Goal: Information Seeking & Learning: Learn about a topic

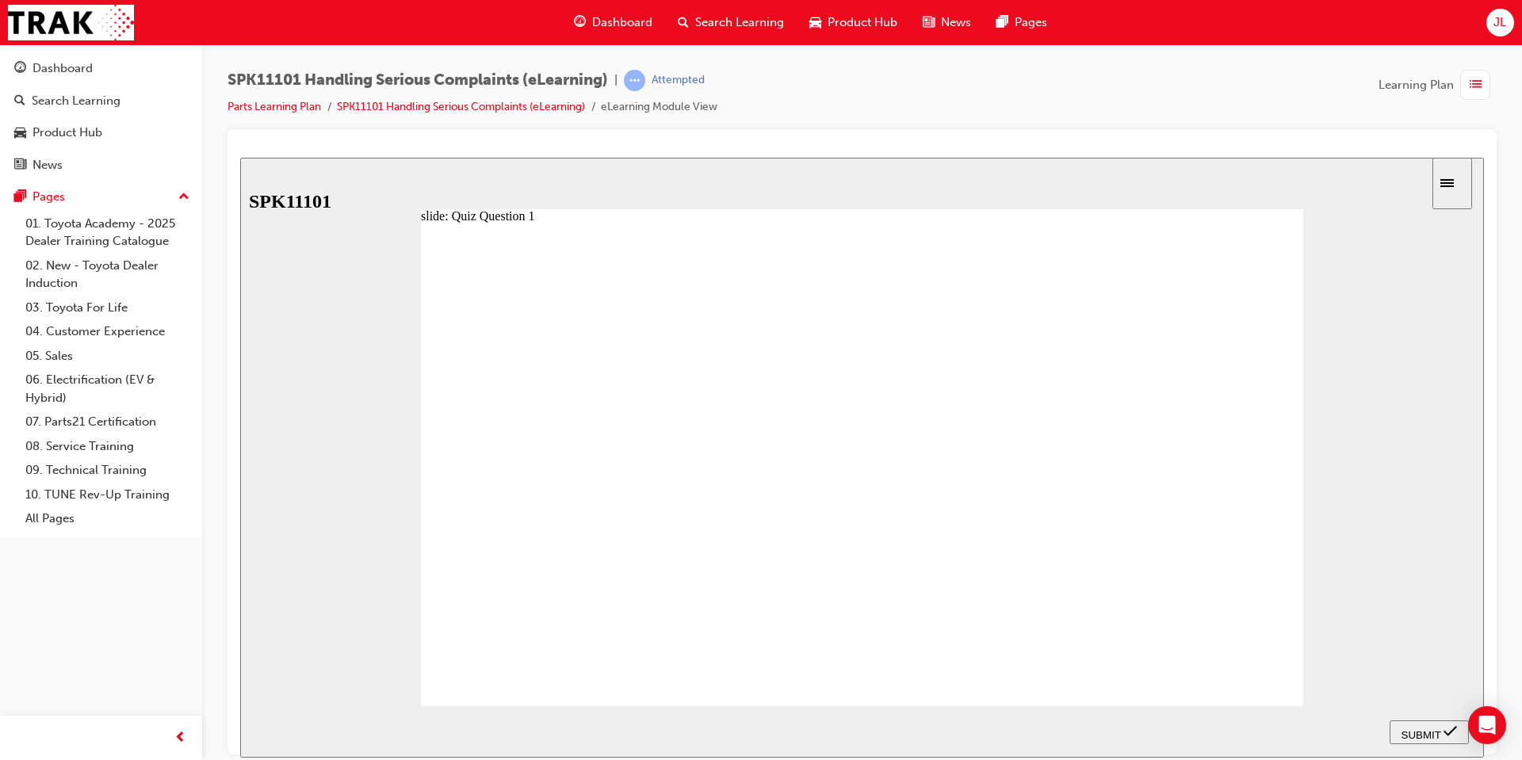
radio input "true"
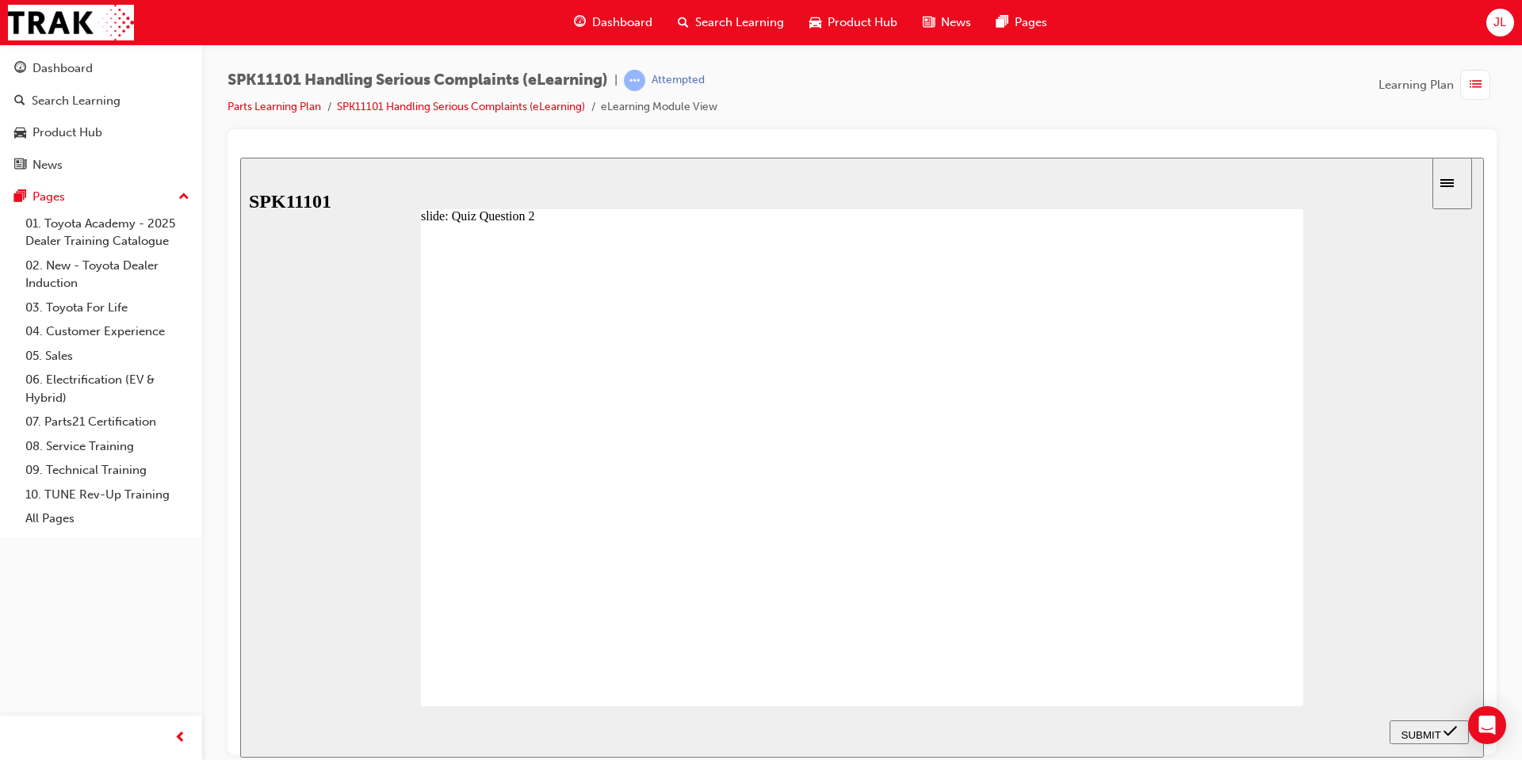
radio input "false"
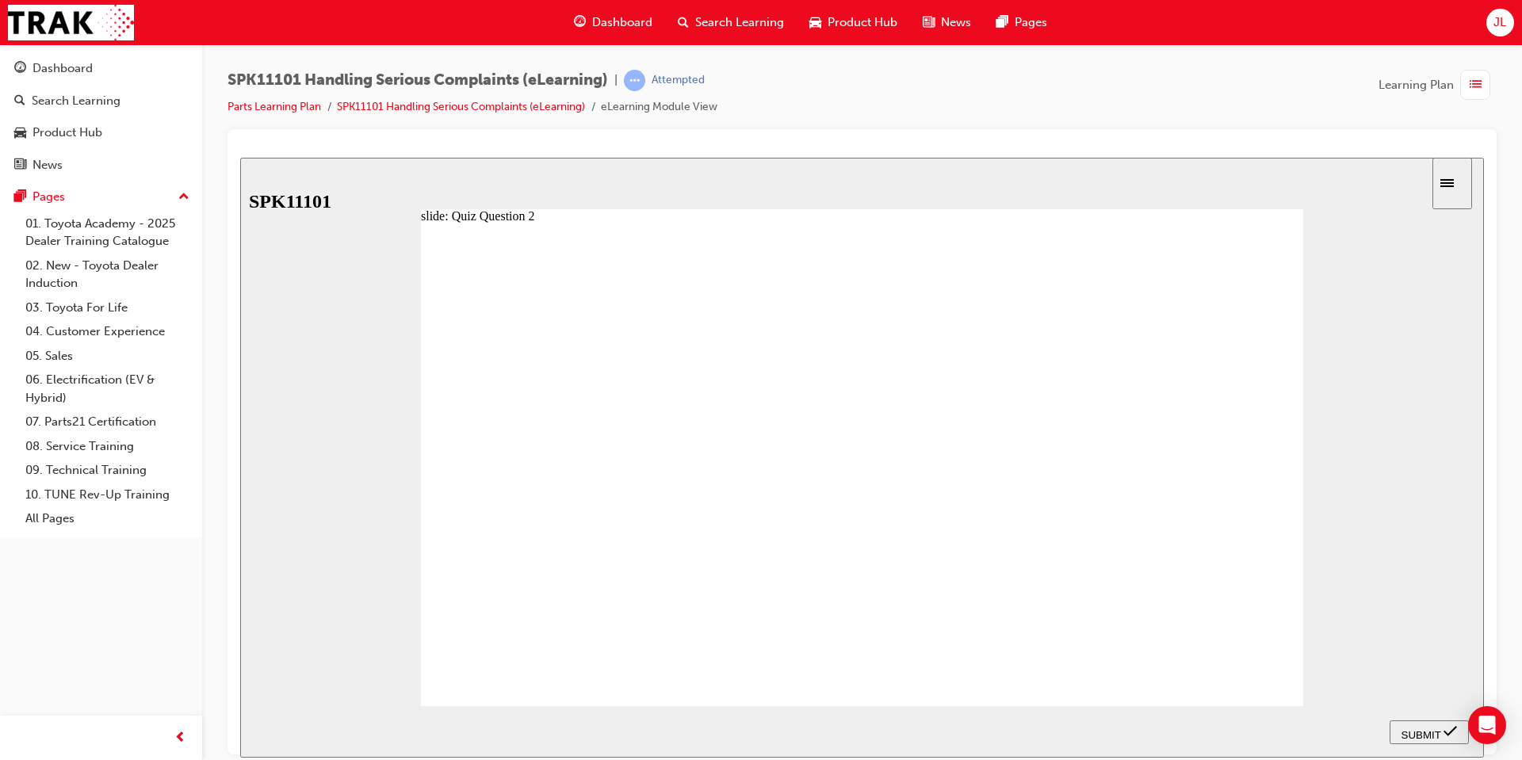
radio input "true"
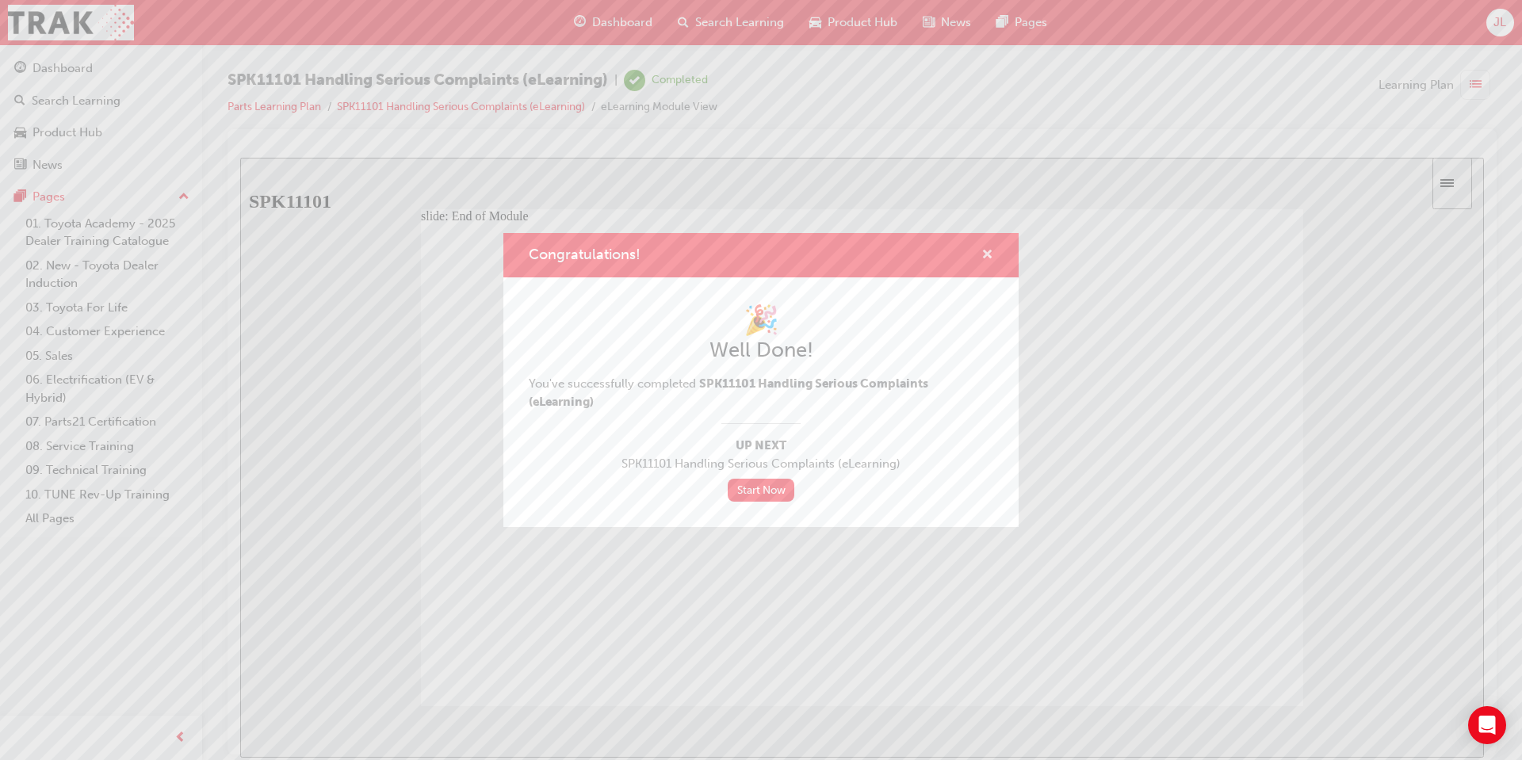
click at [990, 254] on span "cross-icon" at bounding box center [987, 256] width 12 height 14
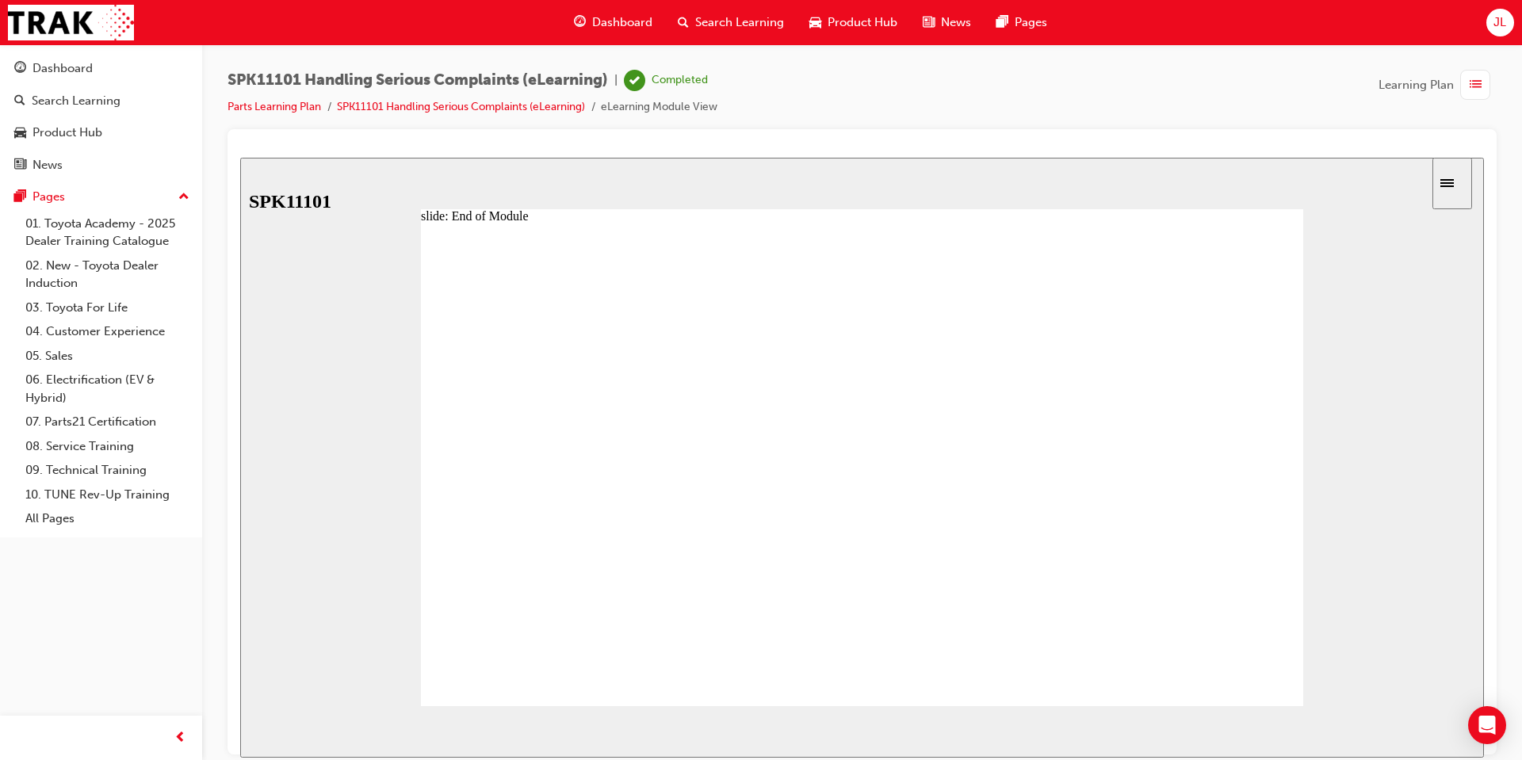
click at [622, 18] on span "Dashboard" at bounding box center [622, 22] width 60 height 18
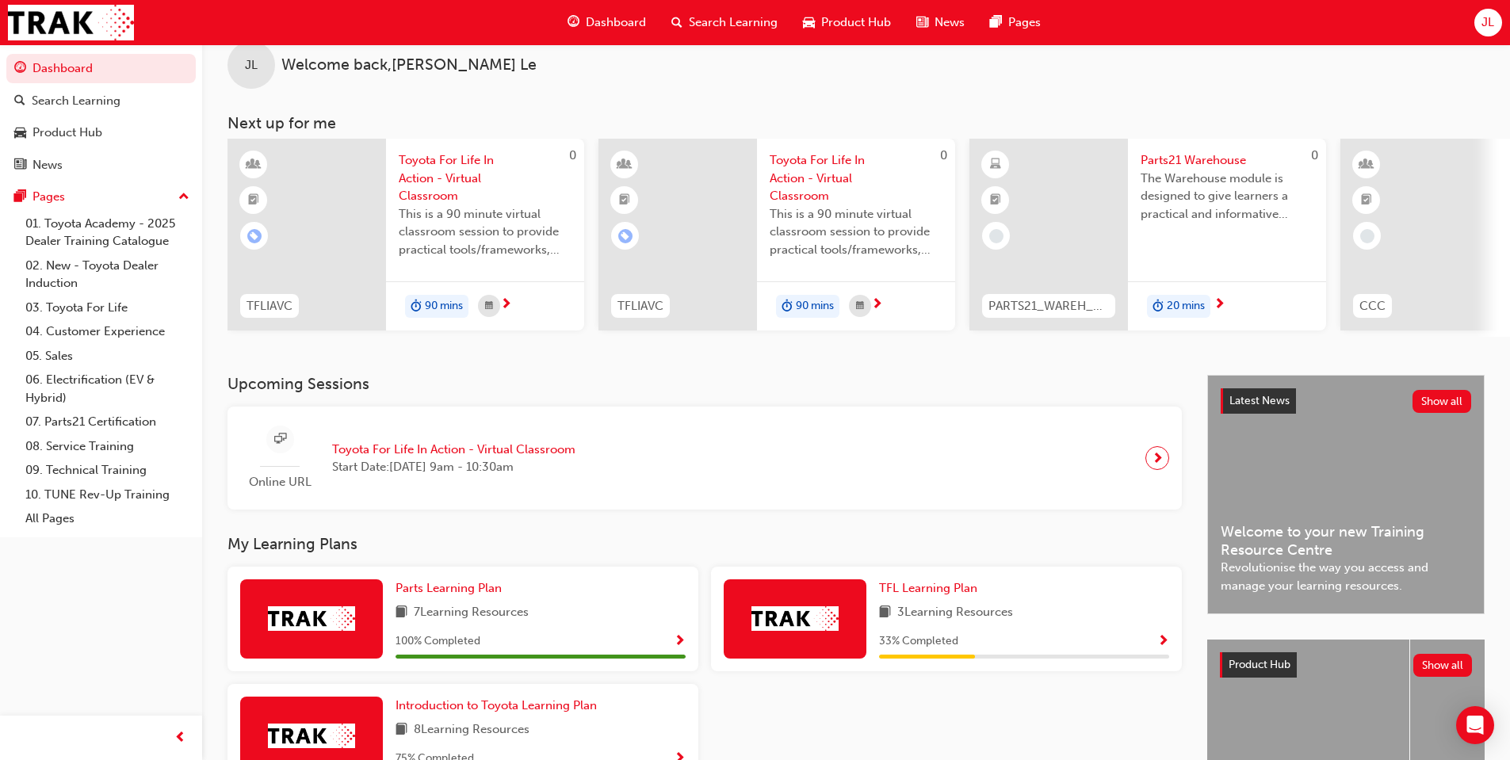
scroll to position [187, 0]
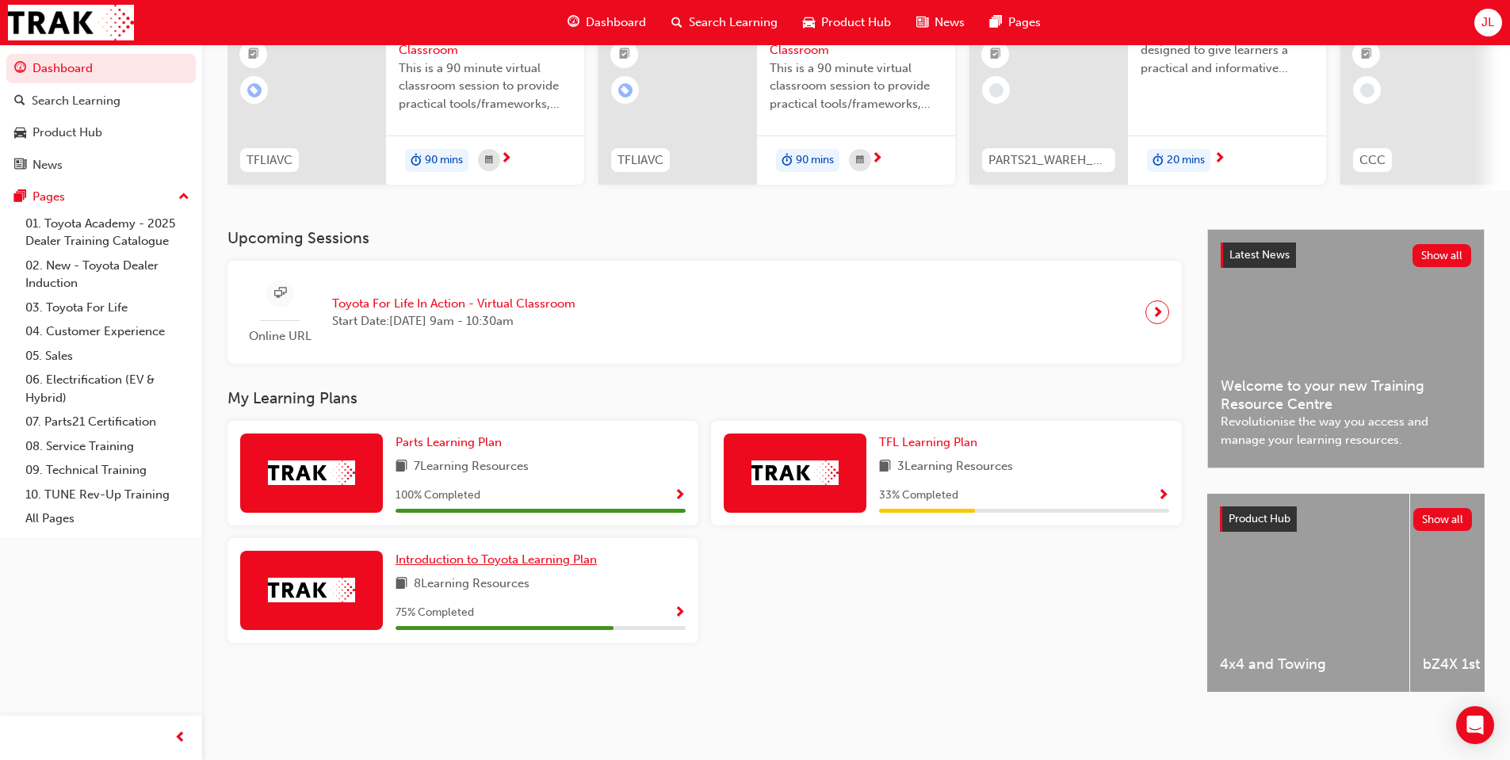
click at [451, 552] on span "Introduction to Toyota Learning Plan" at bounding box center [496, 559] width 201 height 14
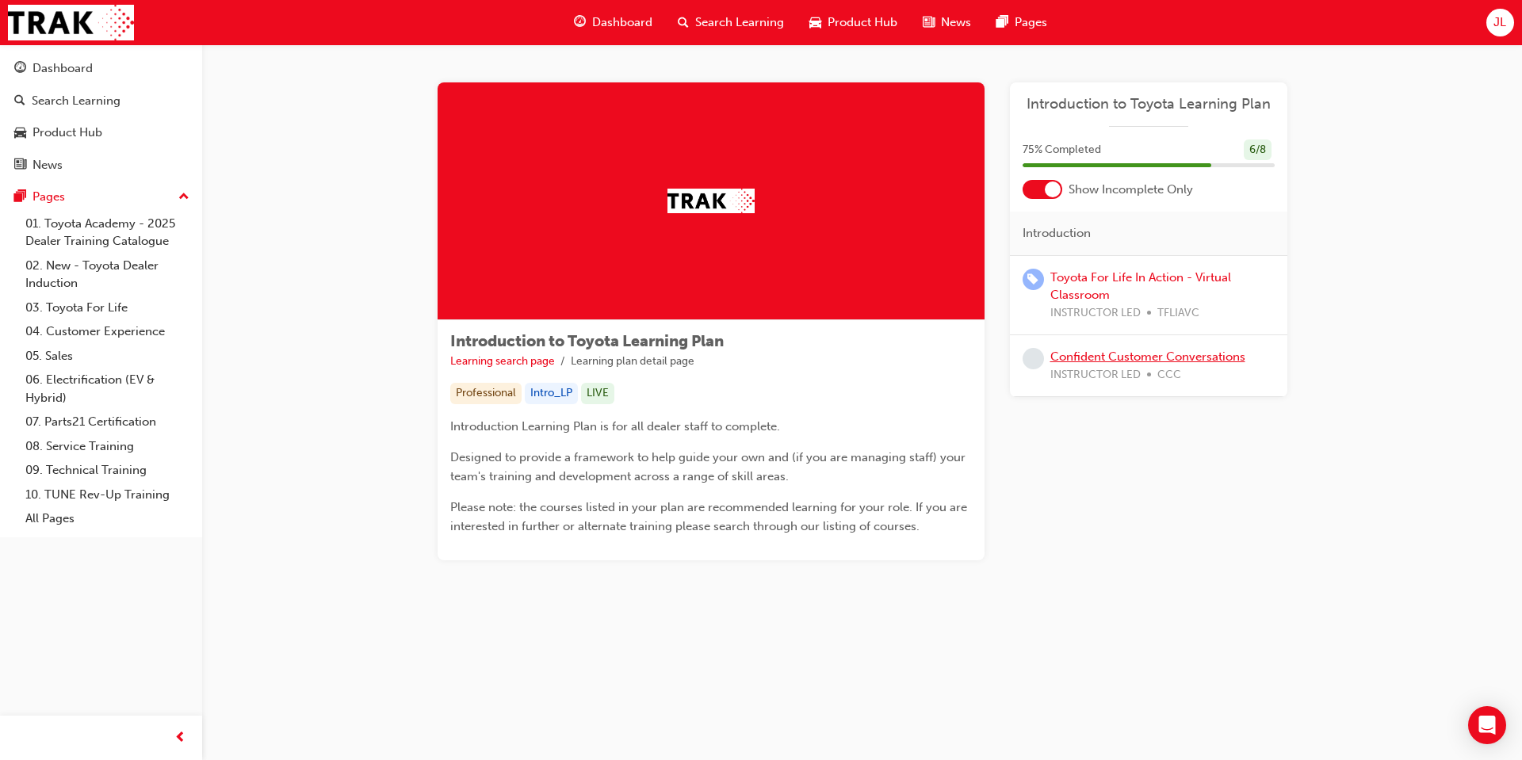
click at [1179, 354] on link "Confident Customer Conversations" at bounding box center [1147, 357] width 195 height 14
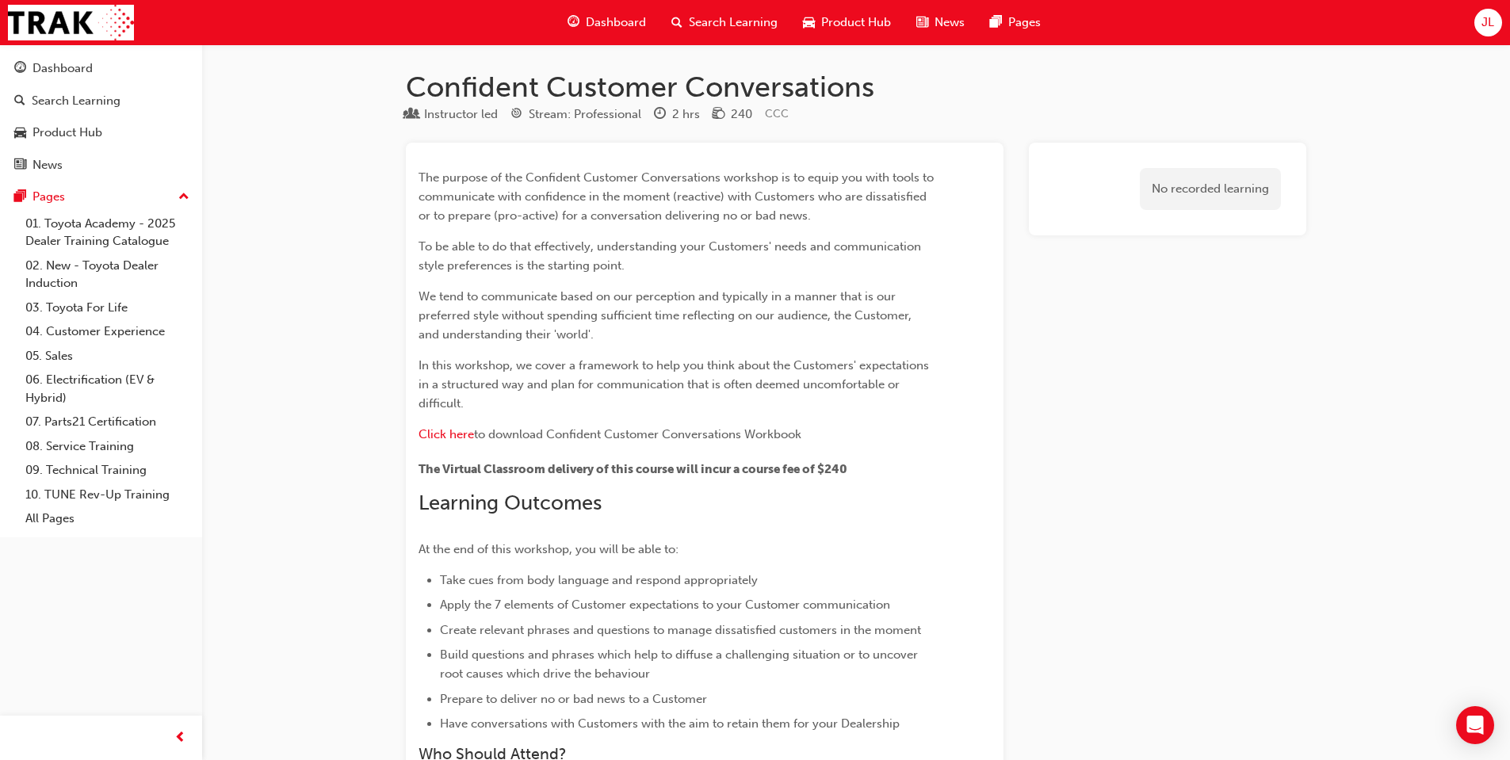
click at [569, 18] on span "guage-icon" at bounding box center [574, 23] width 12 height 20
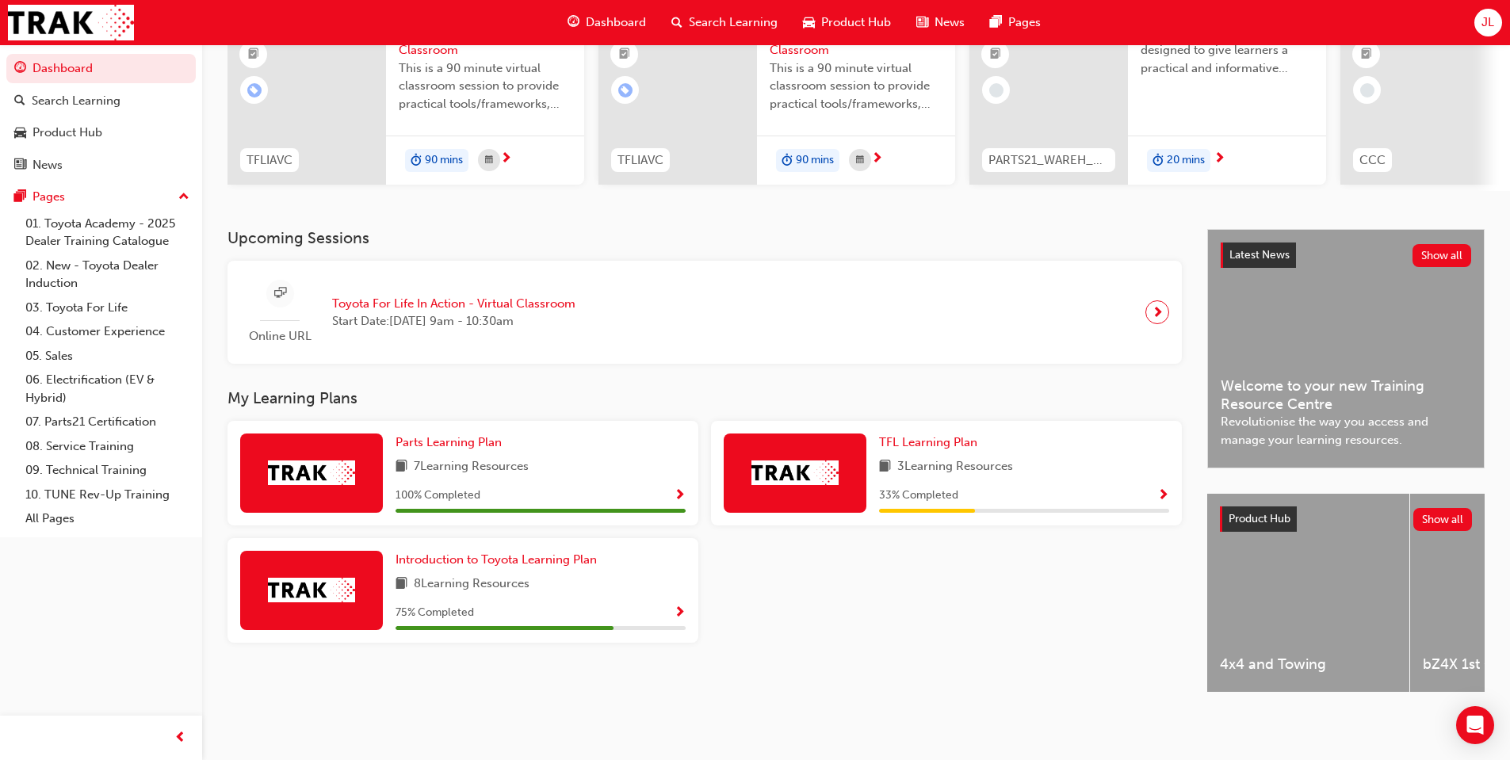
scroll to position [187, 0]
click at [458, 552] on span "Introduction to Toyota Learning Plan" at bounding box center [496, 559] width 201 height 14
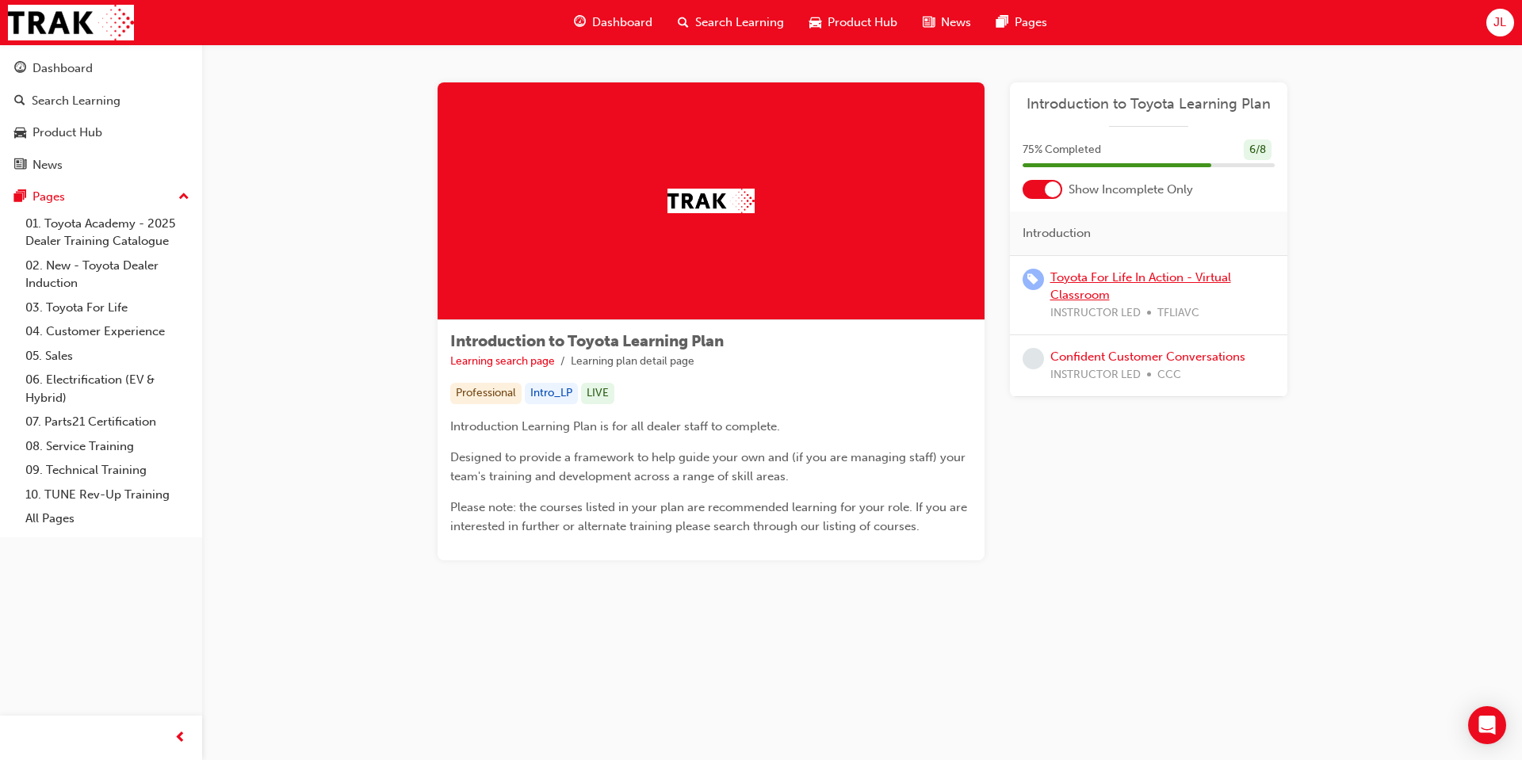
click at [1098, 279] on link "Toyota For Life In Action - Virtual Classroom" at bounding box center [1140, 286] width 181 height 32
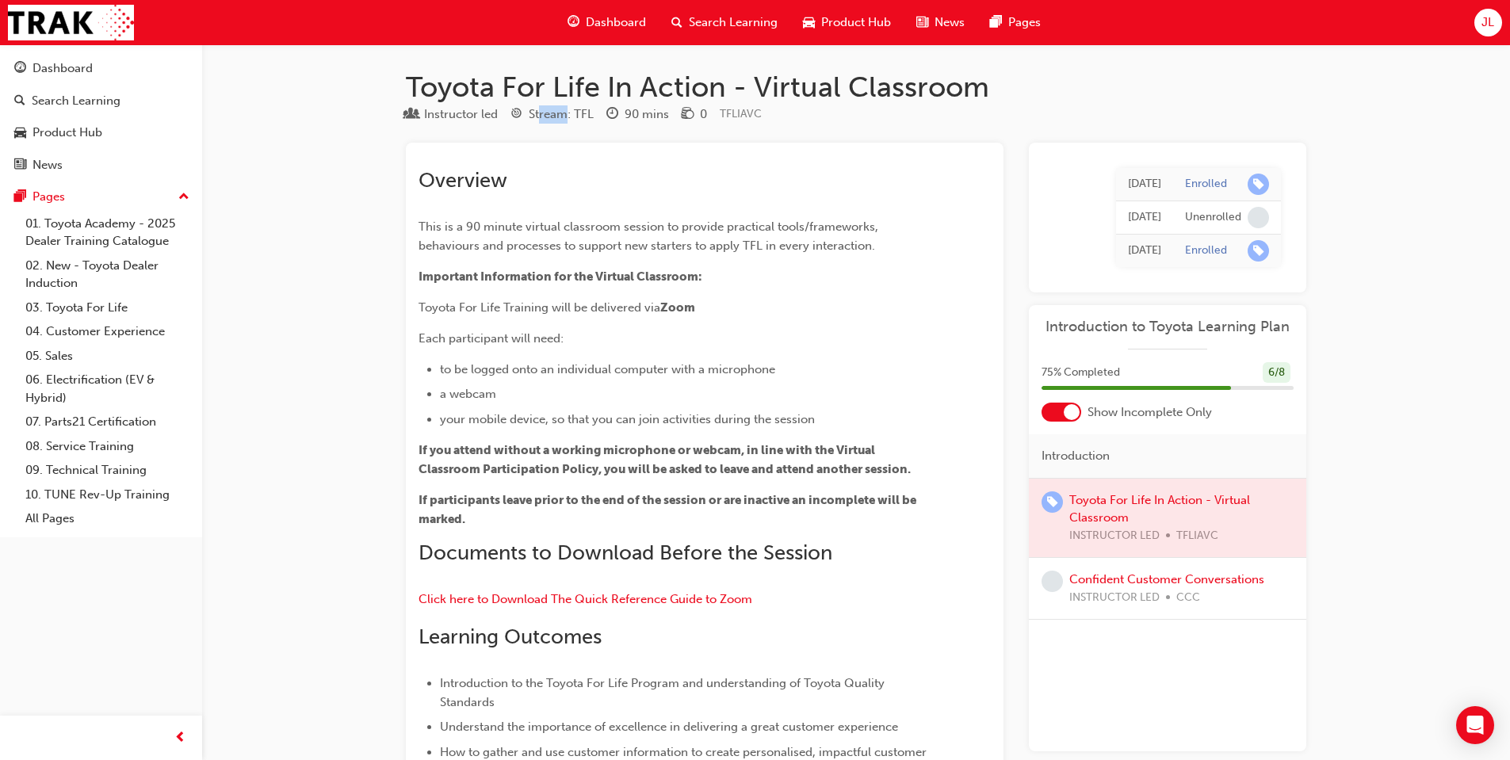
drag, startPoint x: 567, startPoint y: 113, endPoint x: 542, endPoint y: 113, distance: 24.6
click at [542, 113] on div "Stream: TFL" at bounding box center [561, 114] width 65 height 18
click at [622, 21] on span "Dashboard" at bounding box center [616, 22] width 60 height 18
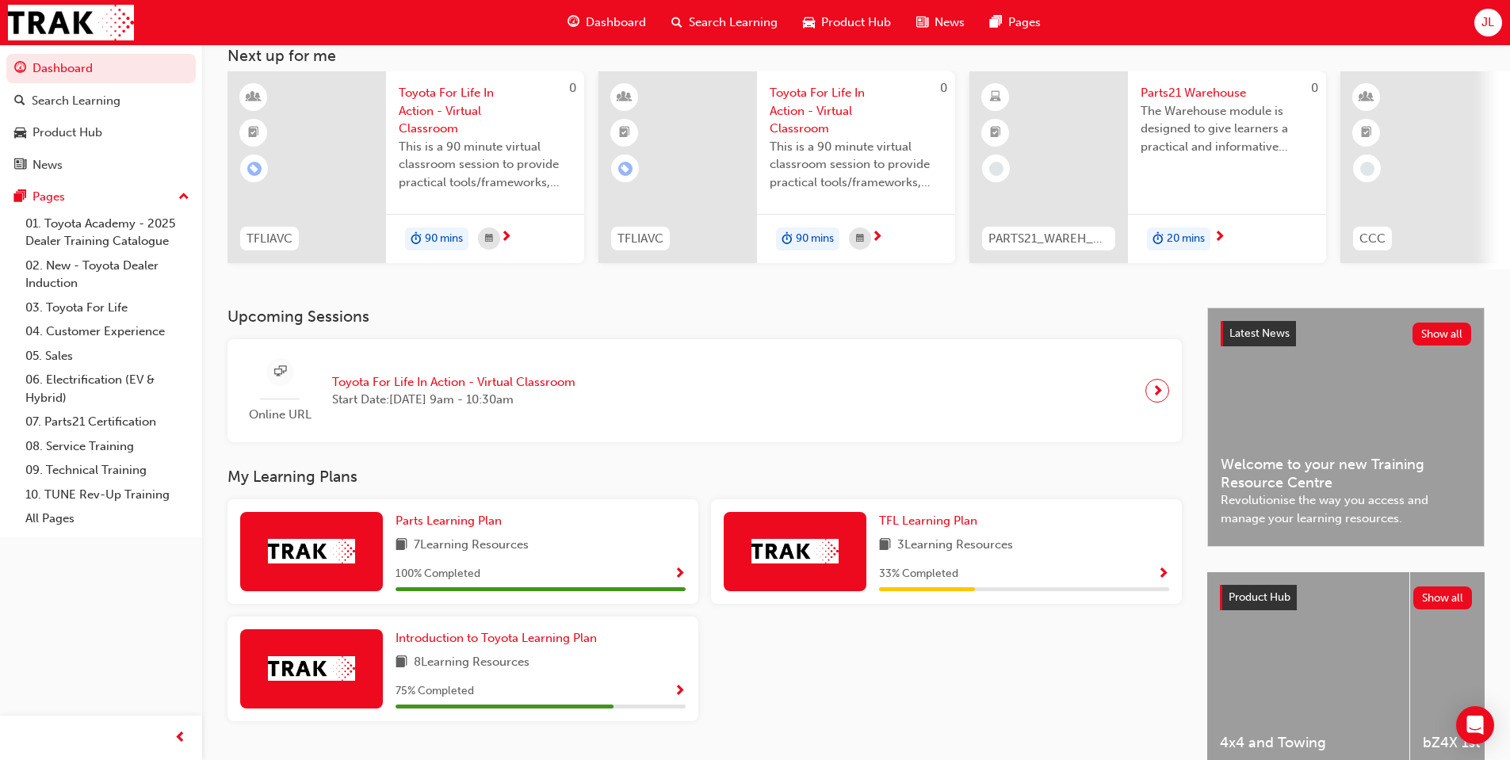
scroll to position [187, 0]
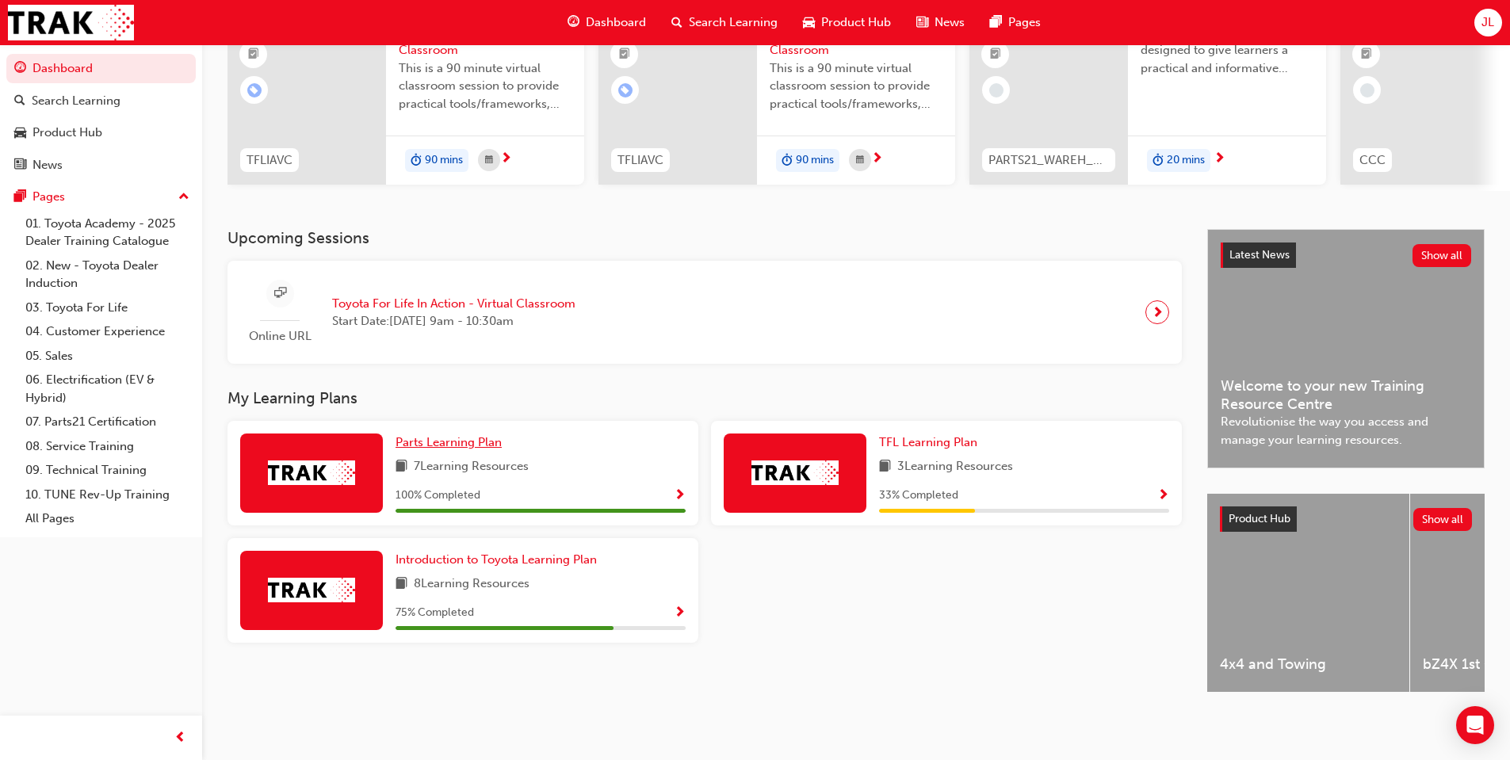
click at [483, 438] on span "Parts Learning Plan" at bounding box center [449, 442] width 106 height 14
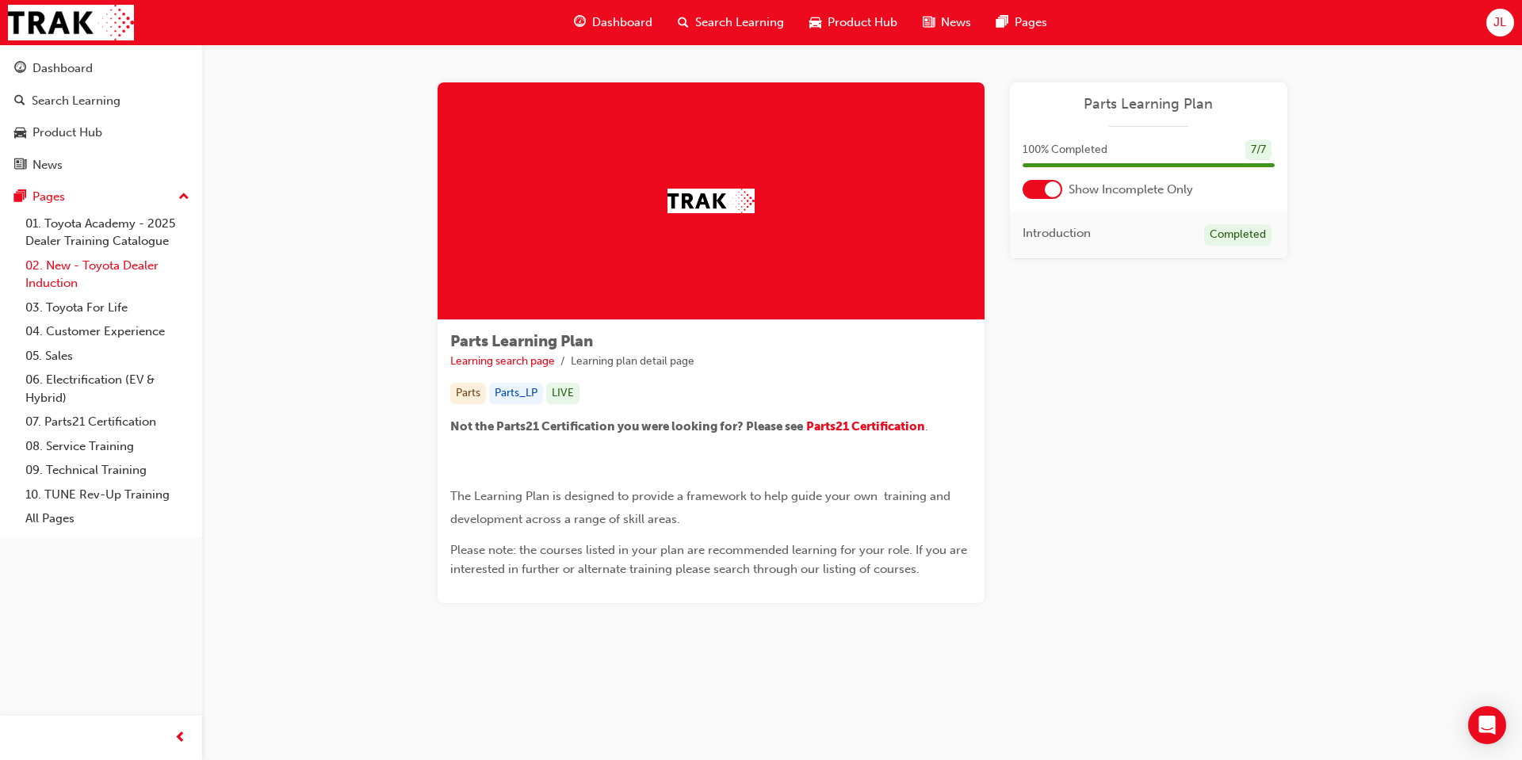
click at [107, 275] on link "02. New - Toyota Dealer Induction" at bounding box center [107, 275] width 177 height 42
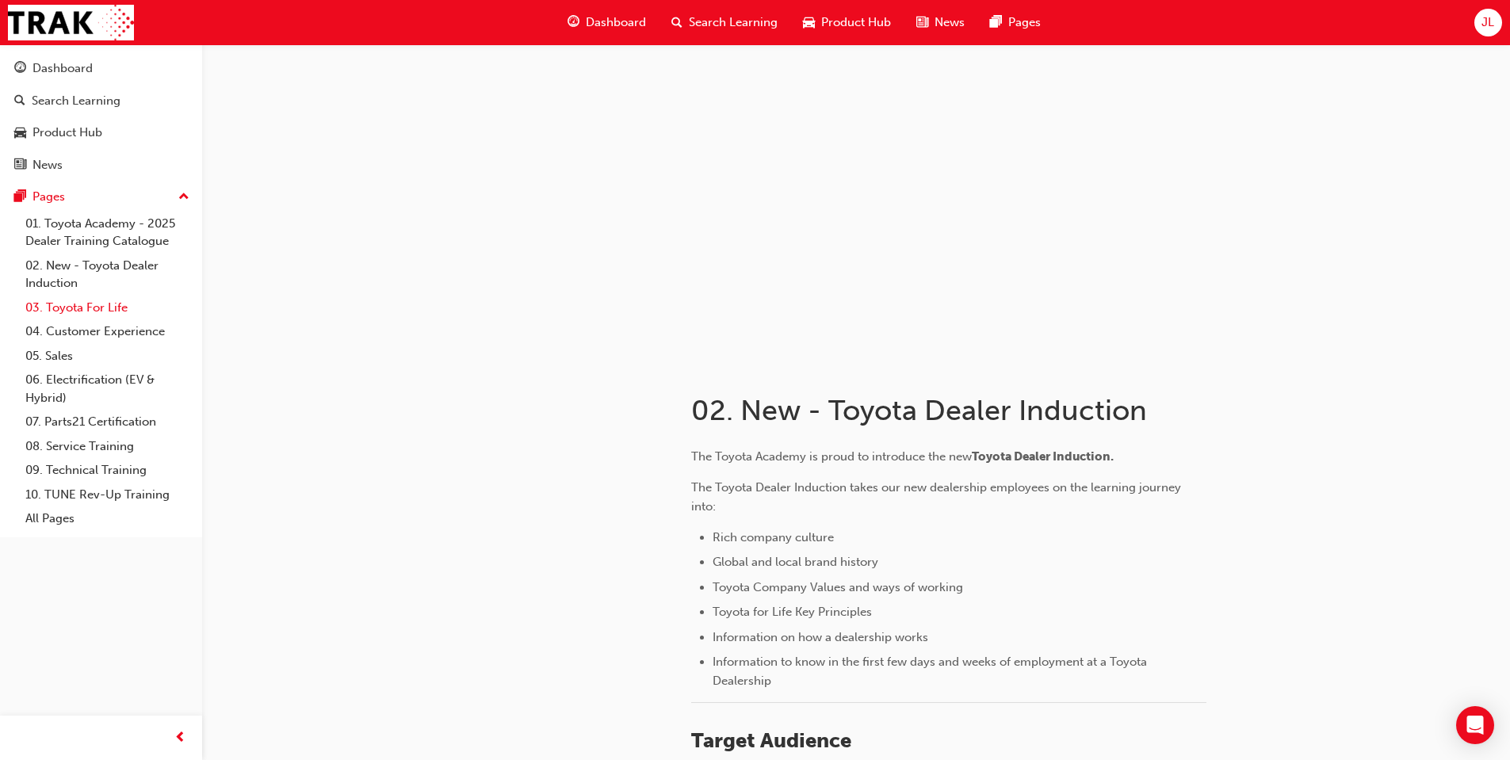
click at [101, 306] on link "03. Toyota For Life" at bounding box center [107, 308] width 177 height 25
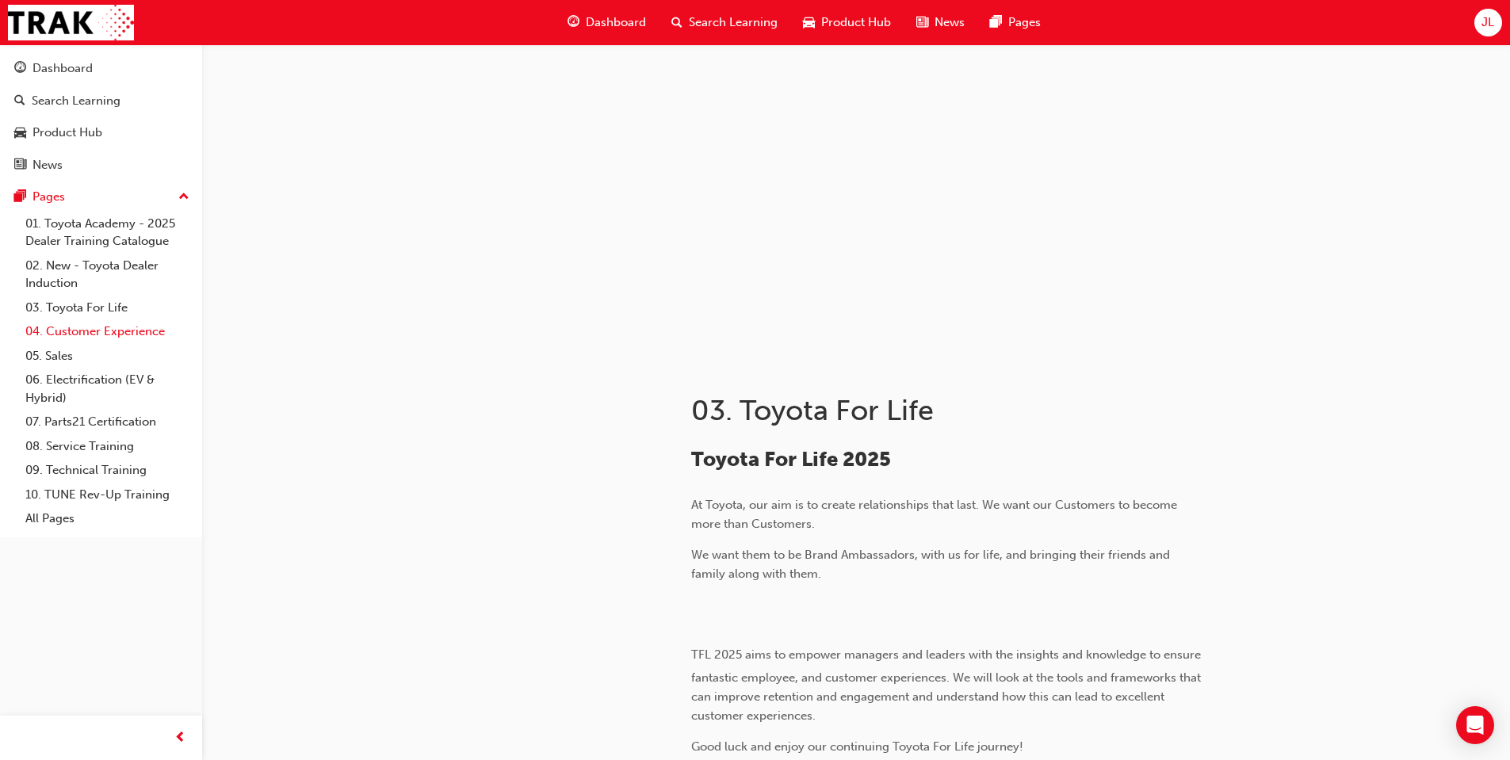
click at [84, 339] on link "04. Customer Experience" at bounding box center [107, 331] width 177 height 25
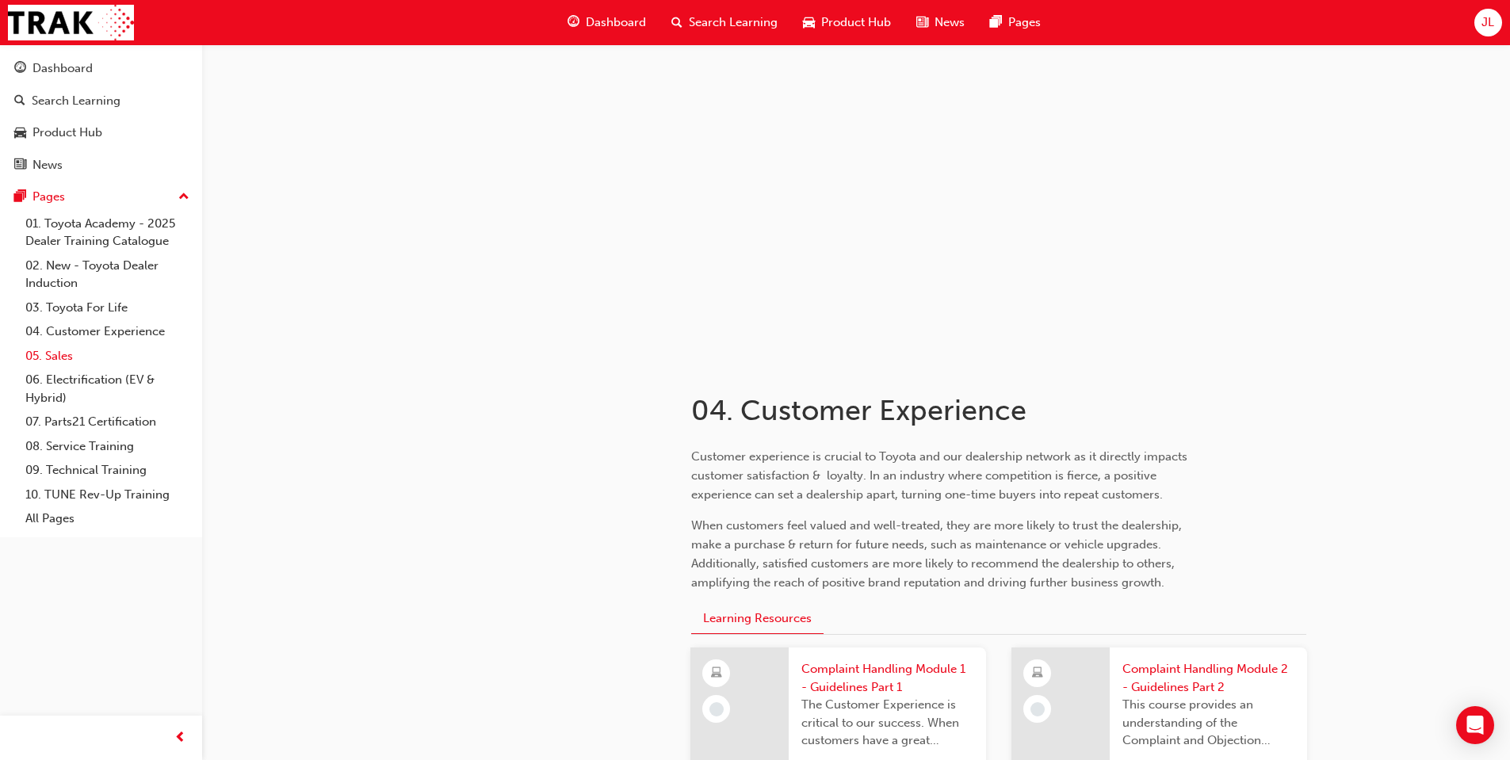
click at [78, 354] on link "05. Sales" at bounding box center [107, 356] width 177 height 25
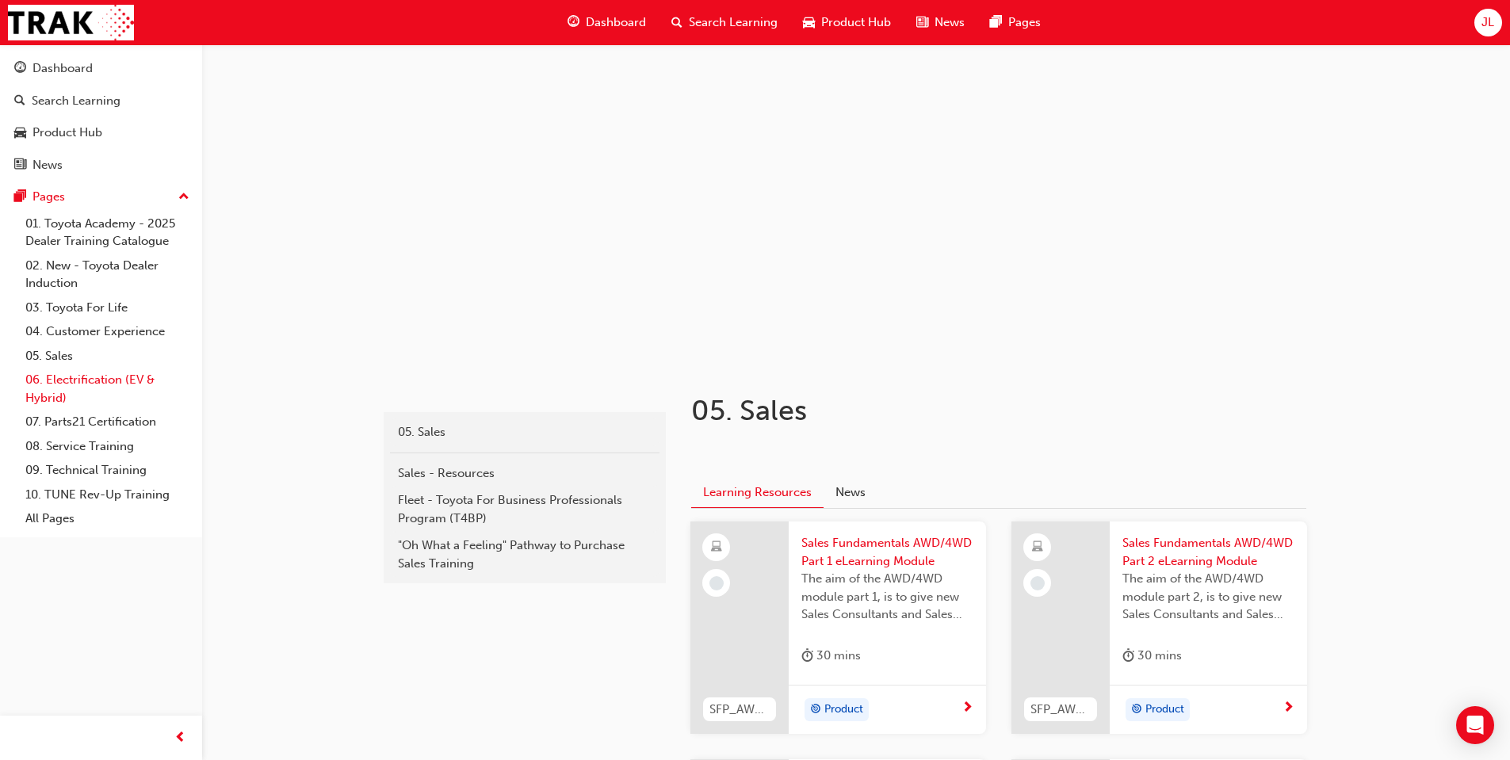
click at [75, 376] on link "06. Electrification (EV & Hybrid)" at bounding box center [107, 389] width 177 height 42
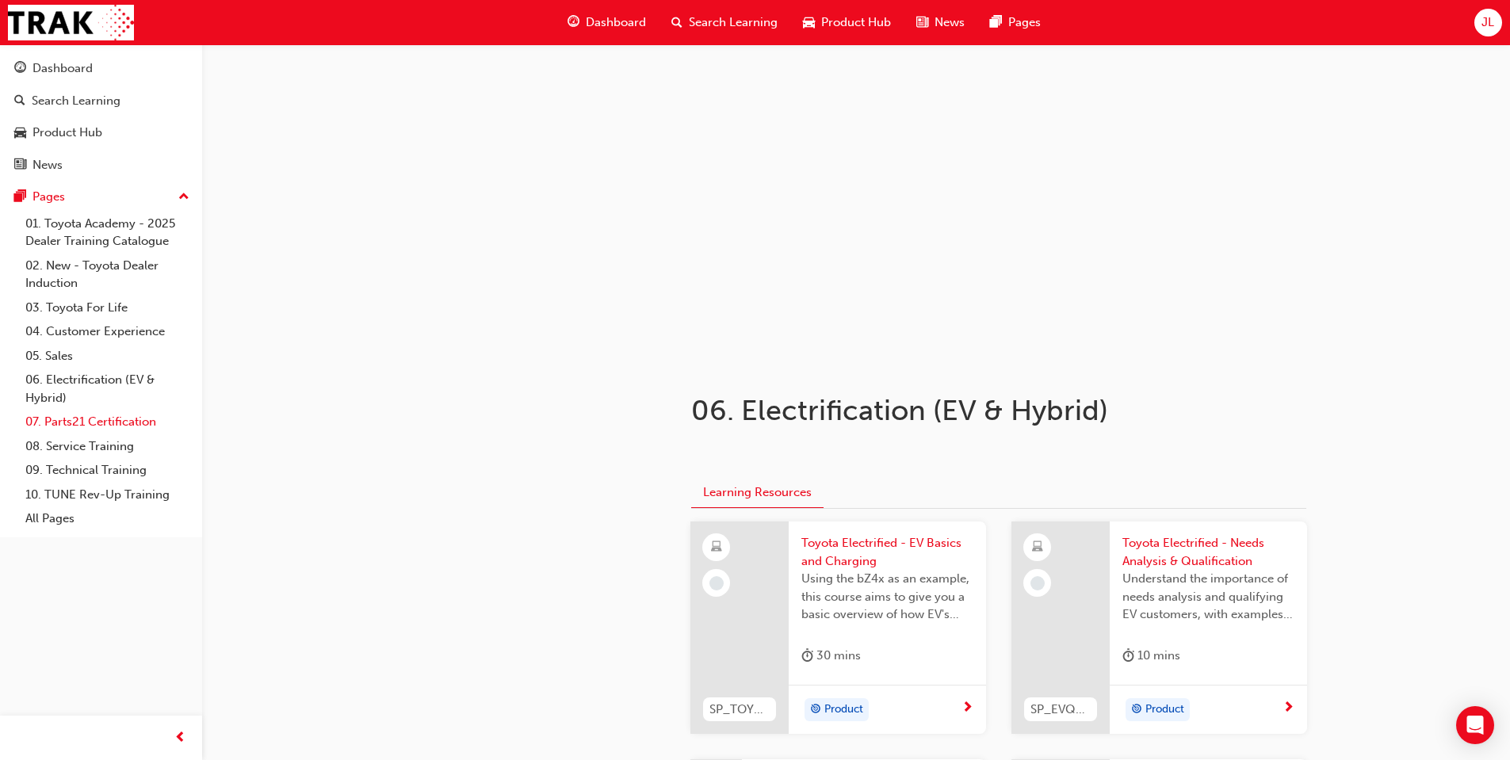
click at [71, 410] on link "07. Parts21 Certification" at bounding box center [107, 422] width 177 height 25
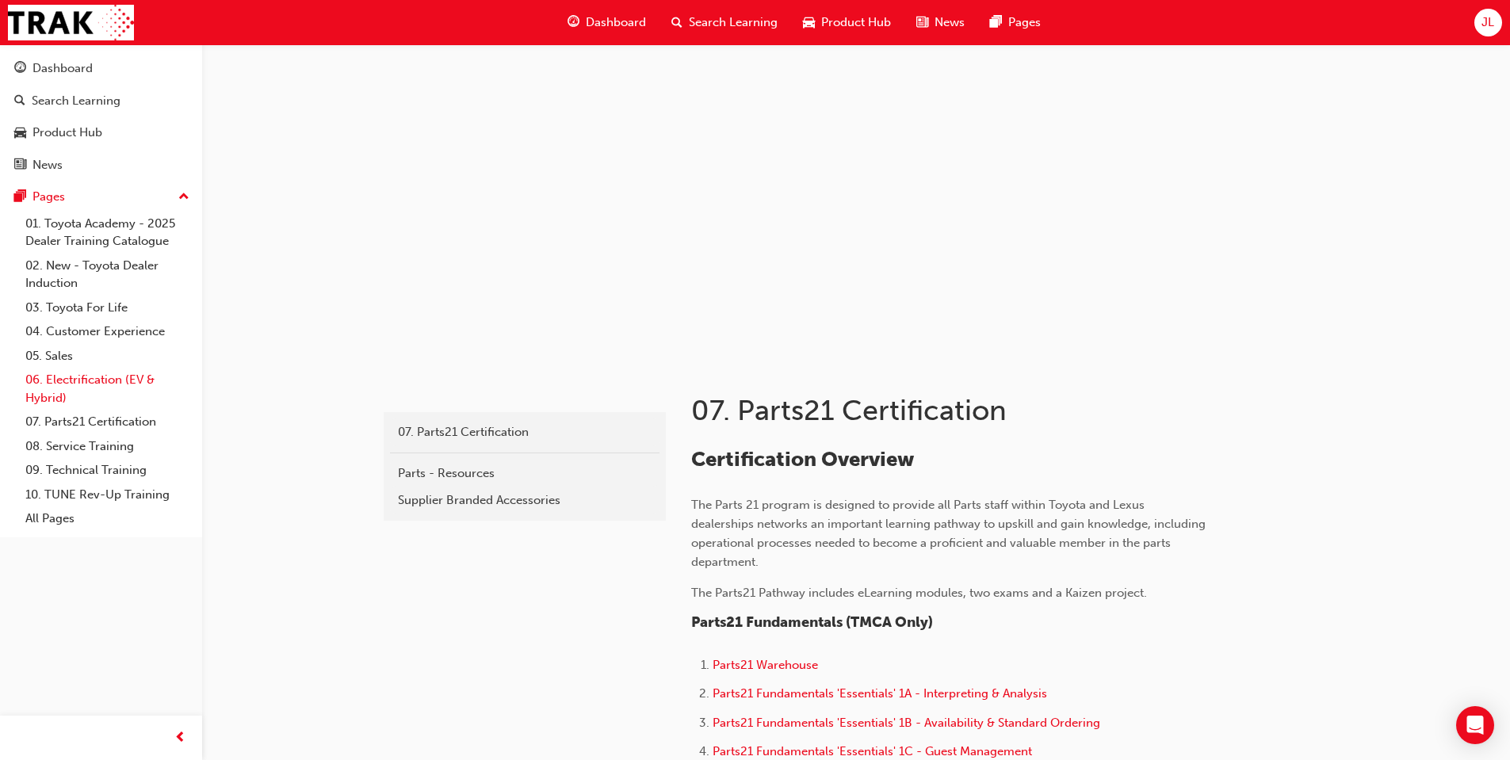
click at [79, 393] on link "06. Electrification (EV & Hybrid)" at bounding box center [107, 389] width 177 height 42
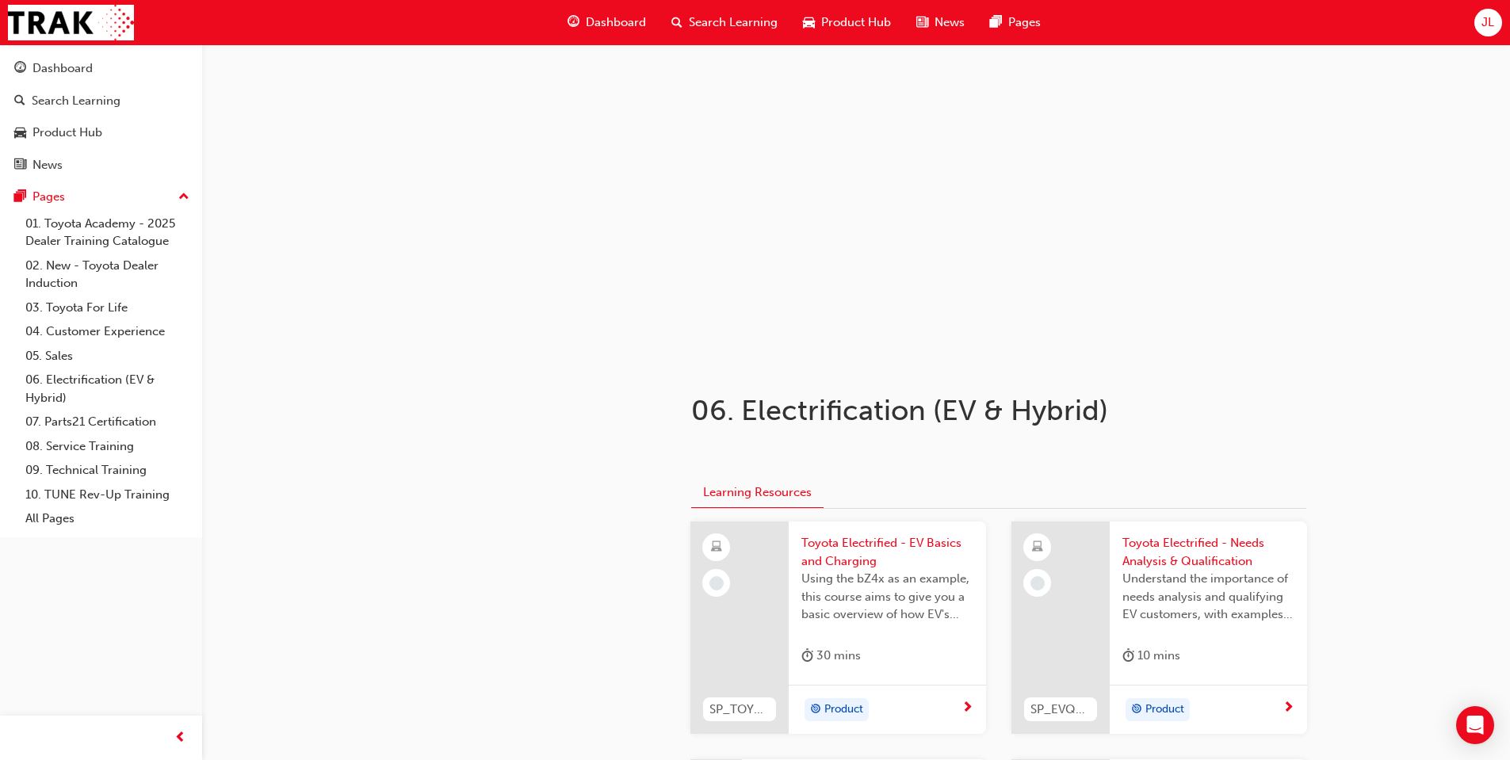
click at [714, 36] on div "Search Learning" at bounding box center [725, 22] width 132 height 32
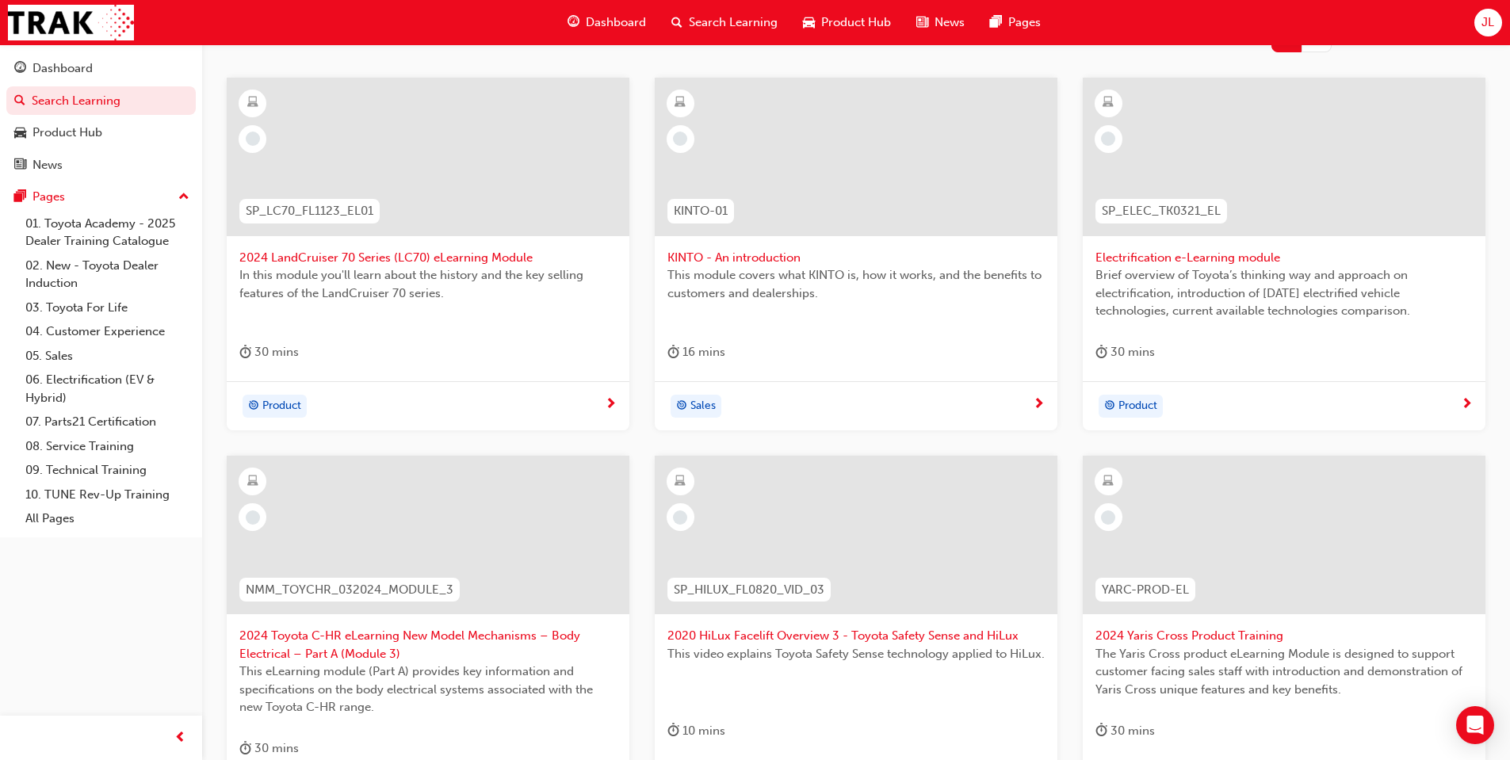
scroll to position [317, 0]
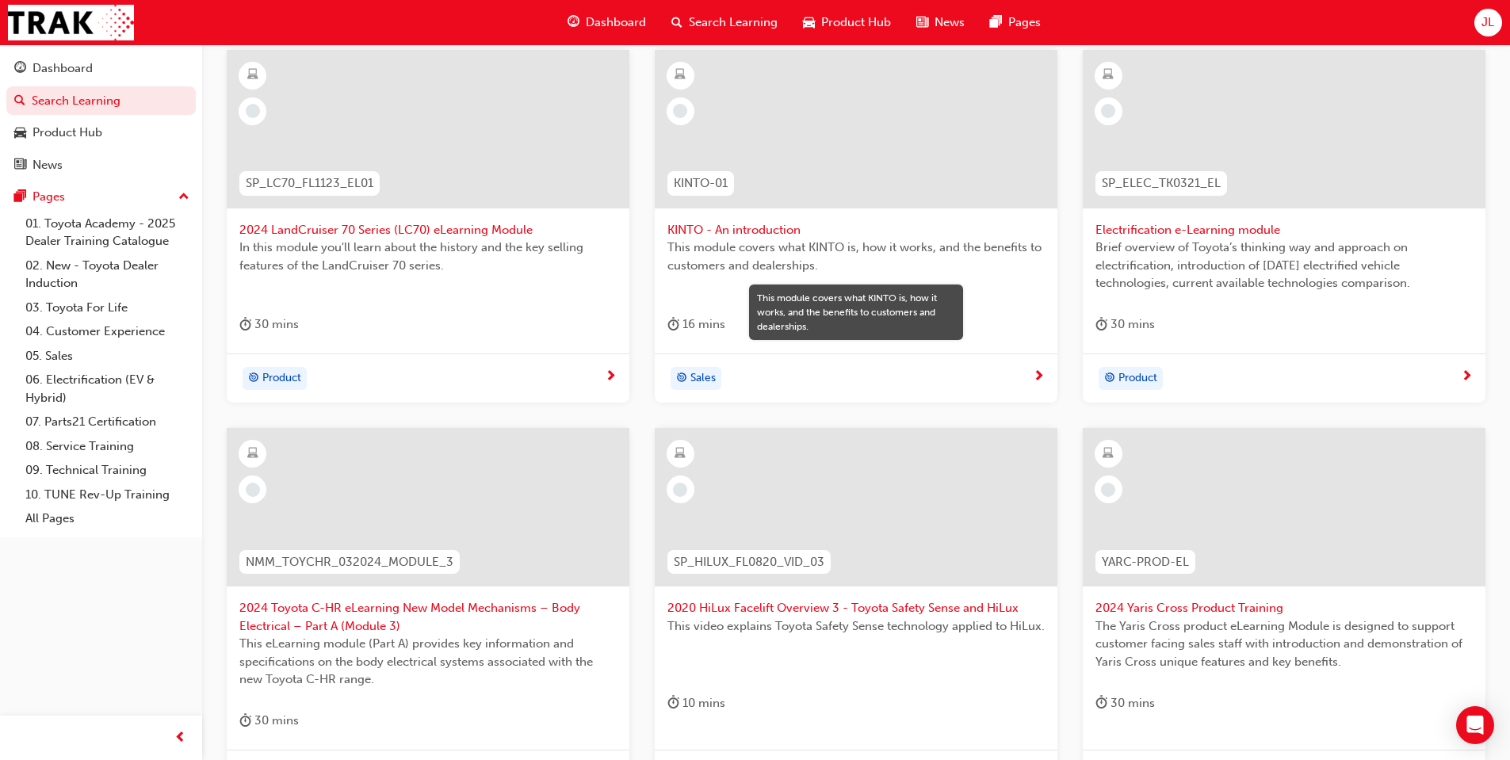
click at [867, 264] on span "This module covers what KINTO is, how it works, and the benefits to customers a…" at bounding box center [855, 257] width 377 height 36
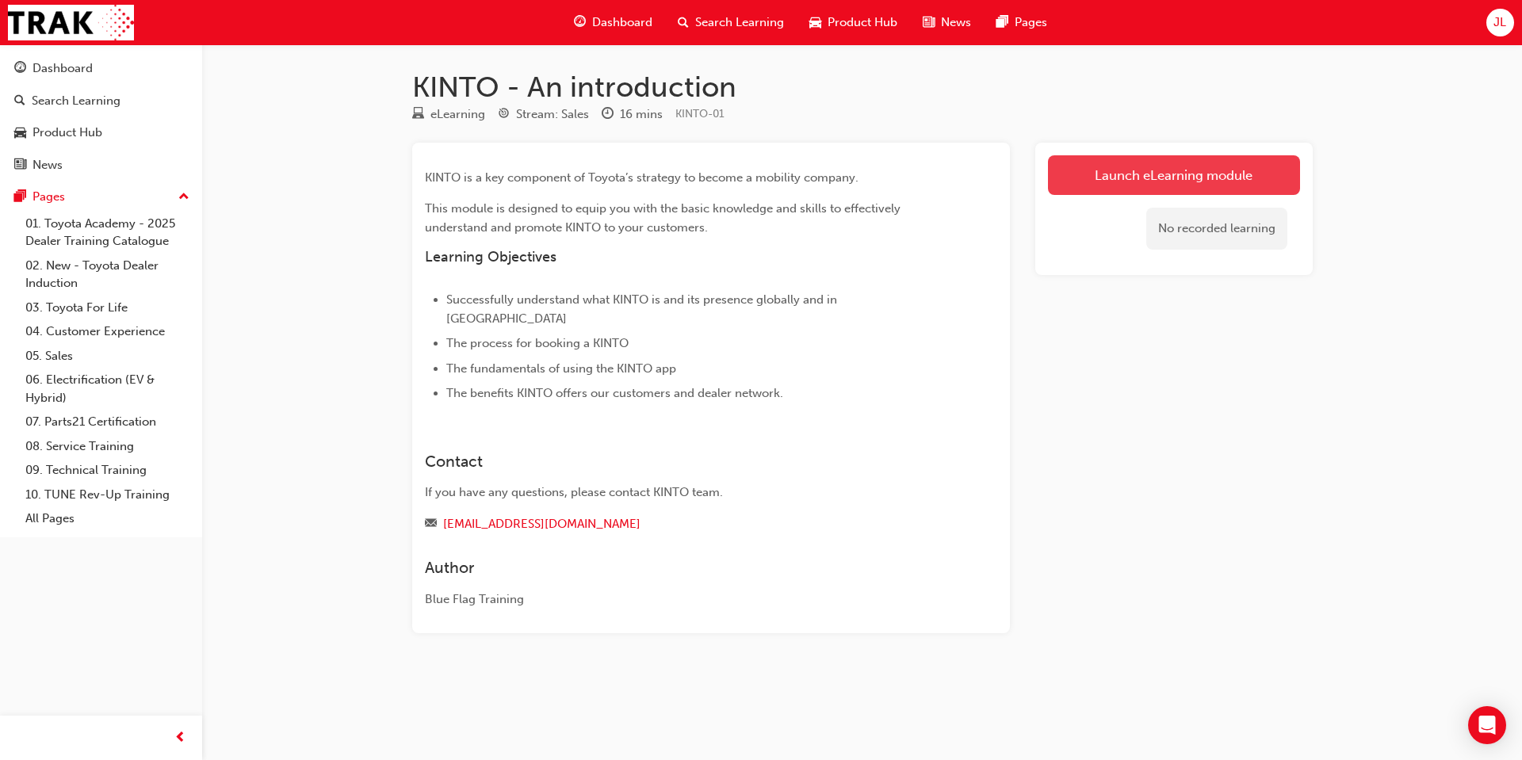
click at [1156, 164] on link "Launch eLearning module" at bounding box center [1174, 175] width 252 height 40
